Goal: Transaction & Acquisition: Book appointment/travel/reservation

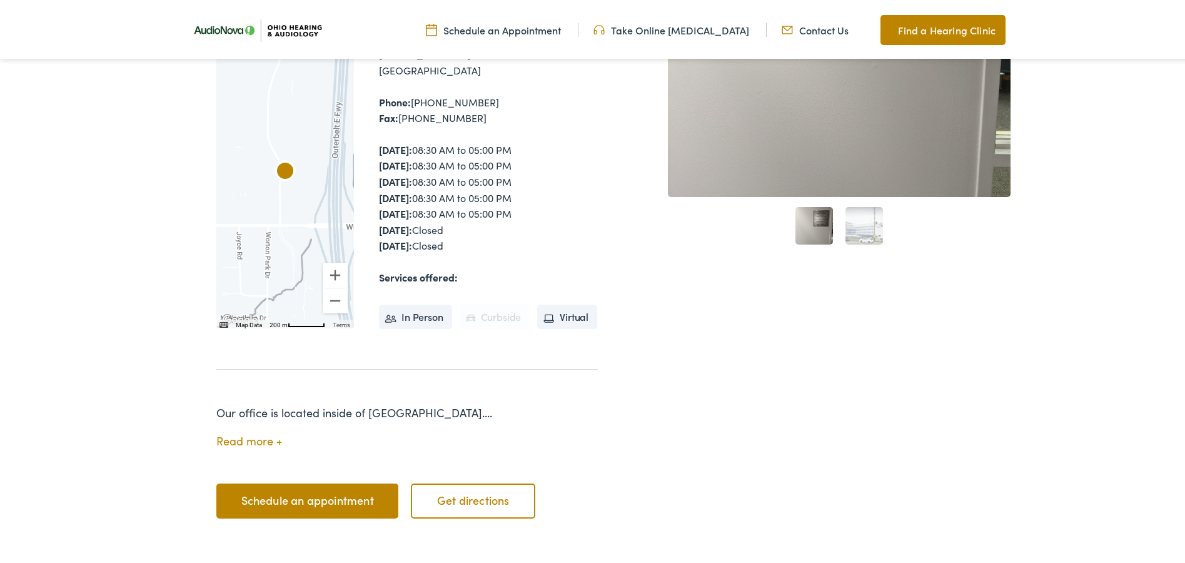
scroll to position [300, 0]
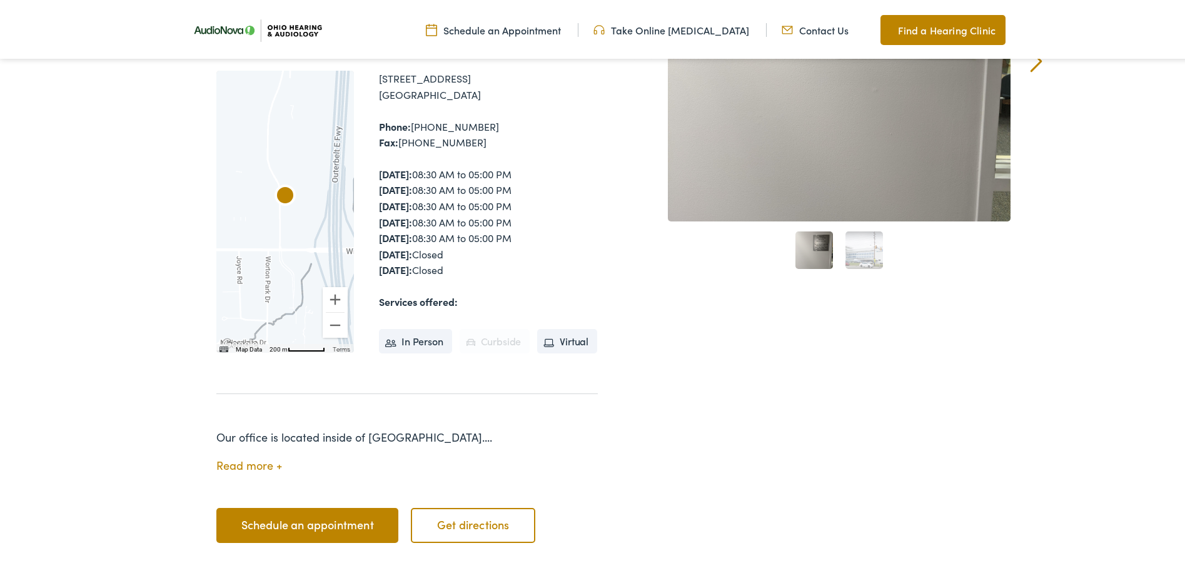
click at [236, 456] on button "Read more" at bounding box center [249, 462] width 66 height 13
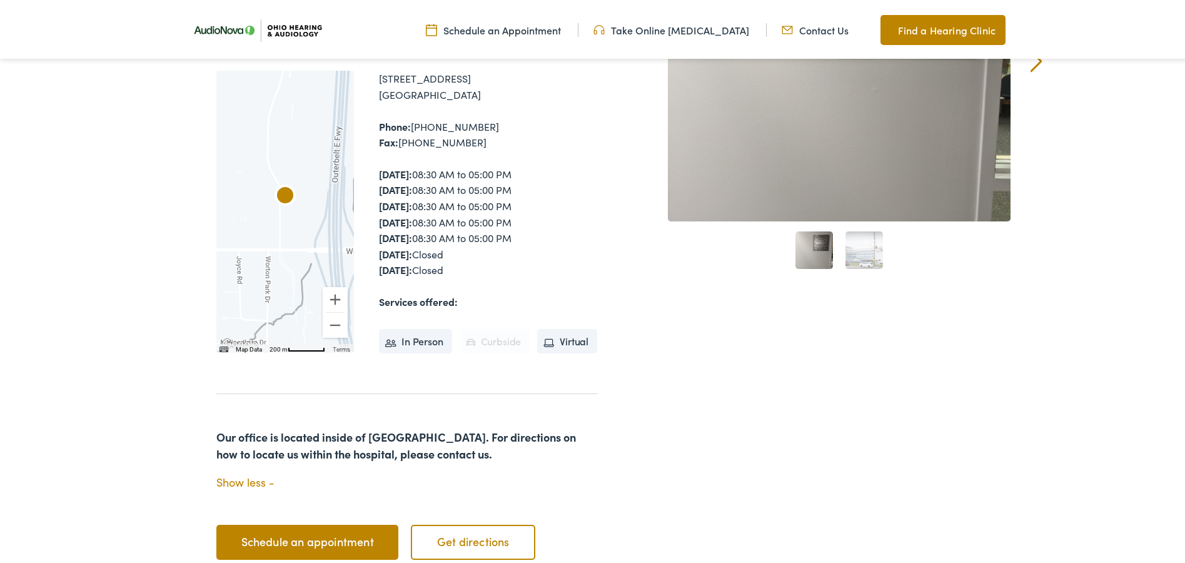
click at [425, 291] on div "Services offered: In Person Curbside Virtual" at bounding box center [488, 323] width 219 height 64
click at [427, 292] on strong "Services offered:" at bounding box center [418, 299] width 79 height 14
click at [452, 291] on div "Services offered: In Person Curbside Virtual" at bounding box center [488, 323] width 219 height 64
click at [443, 292] on strong "Services offered:" at bounding box center [418, 299] width 79 height 14
click at [291, 522] on link "Schedule an appointment" at bounding box center [307, 539] width 182 height 35
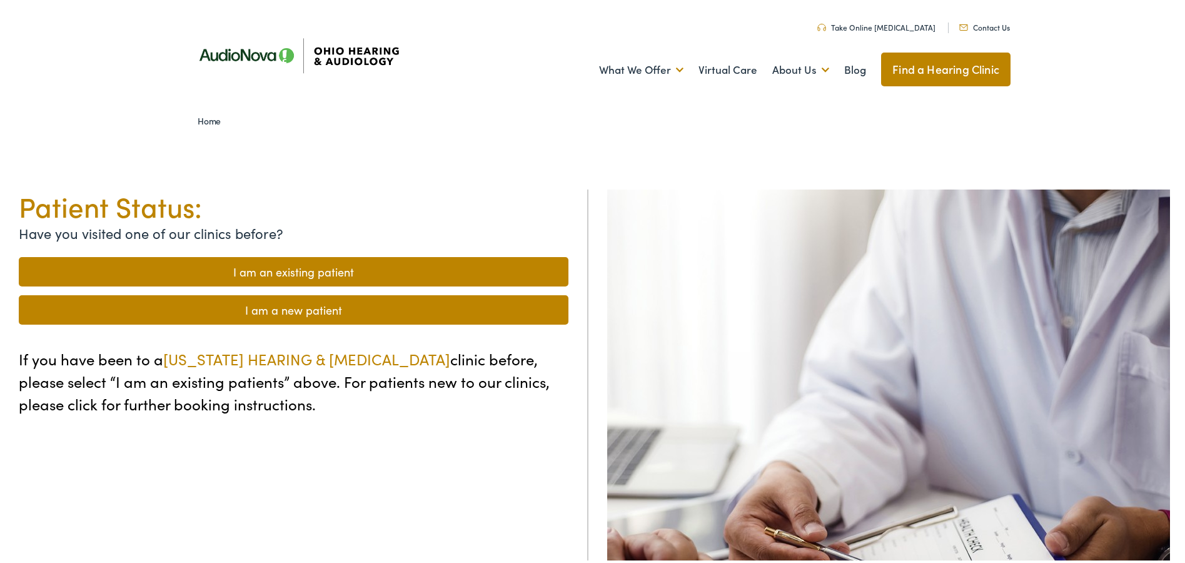
click at [236, 308] on link "I am a new patient" at bounding box center [294, 307] width 550 height 29
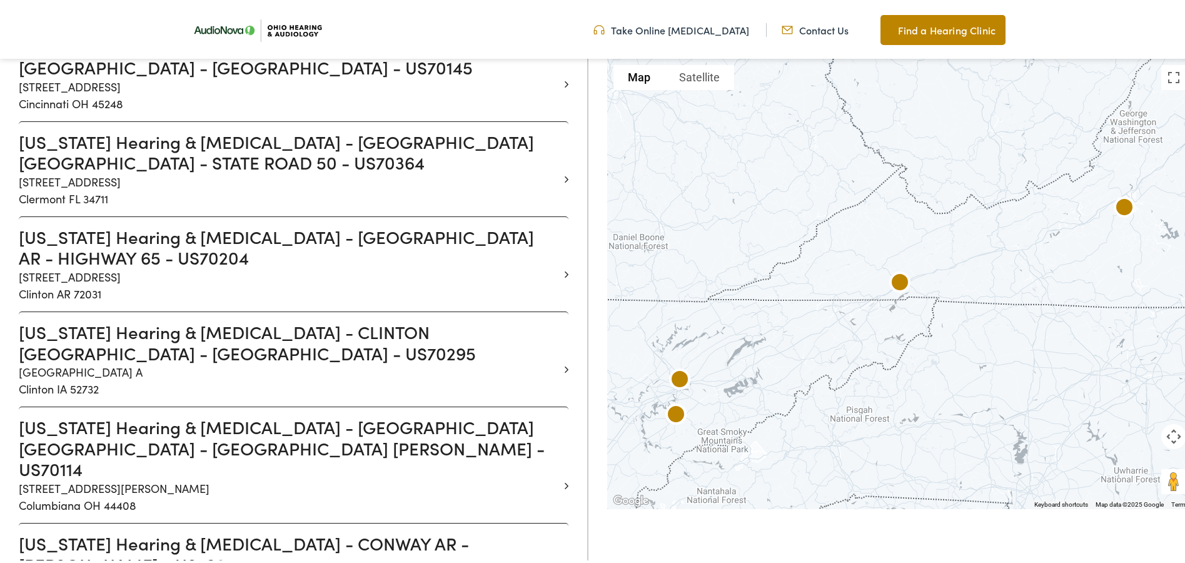
scroll to position [4104, 0]
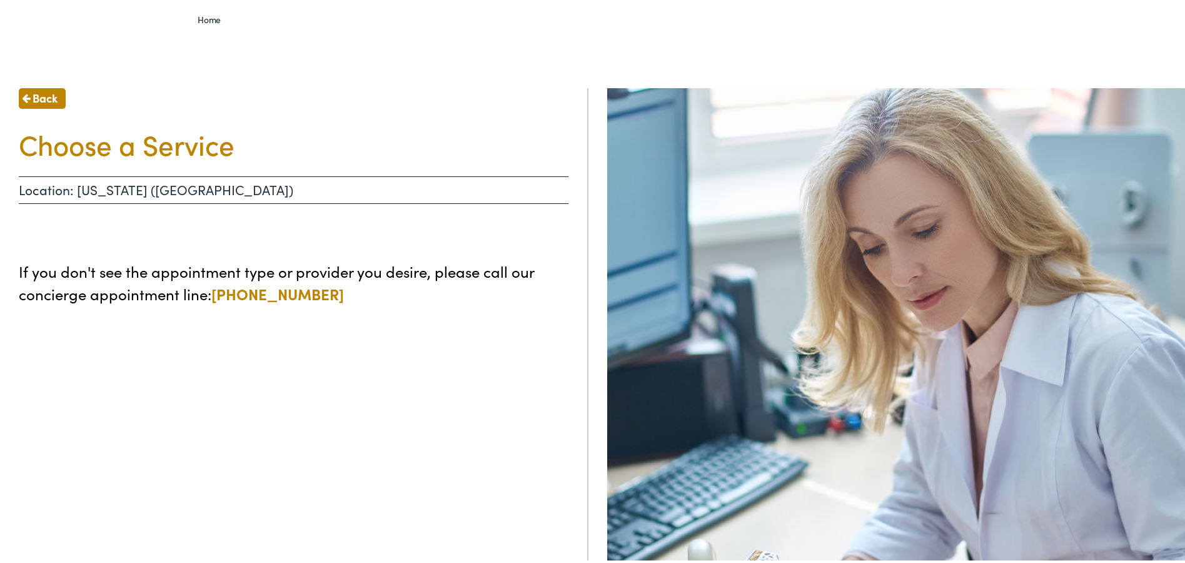
scroll to position [110, 0]
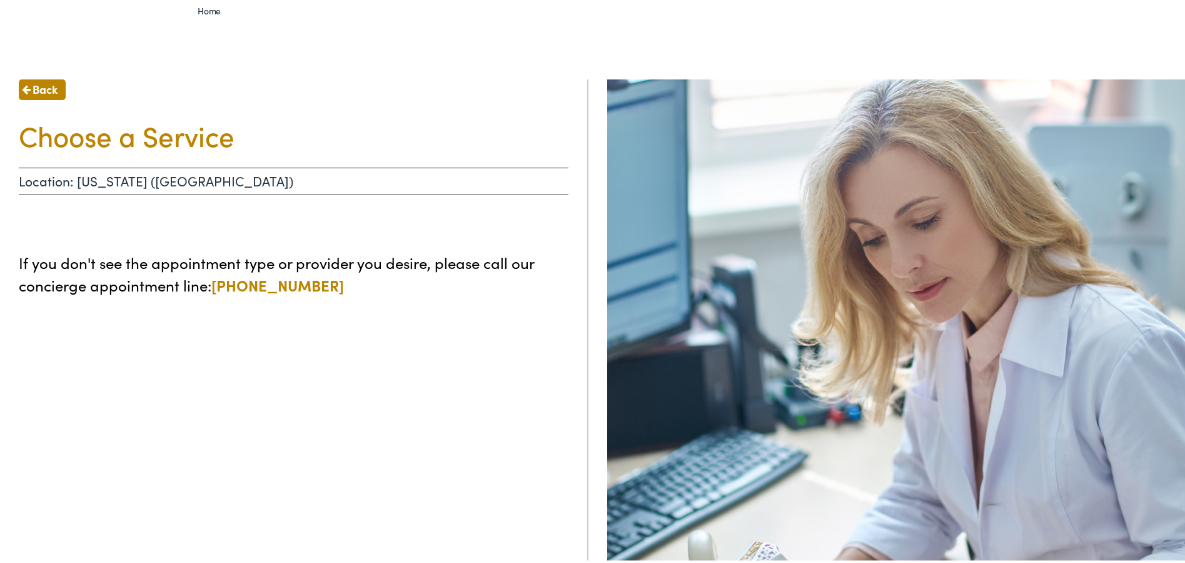
click at [44, 84] on span "Back" at bounding box center [45, 86] width 25 height 17
